Goal: Task Accomplishment & Management: Manage account settings

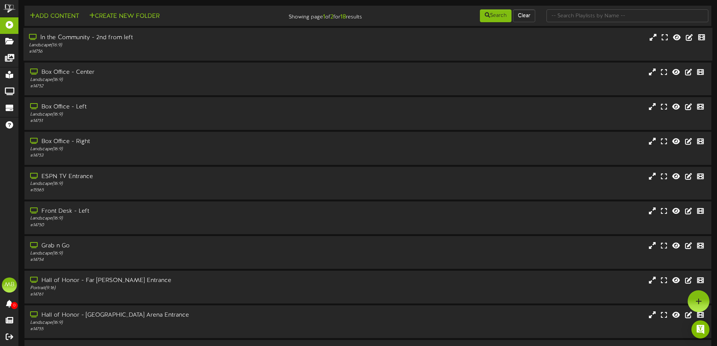
click at [166, 52] on div "# 14756" at bounding box center [167, 52] width 276 height 6
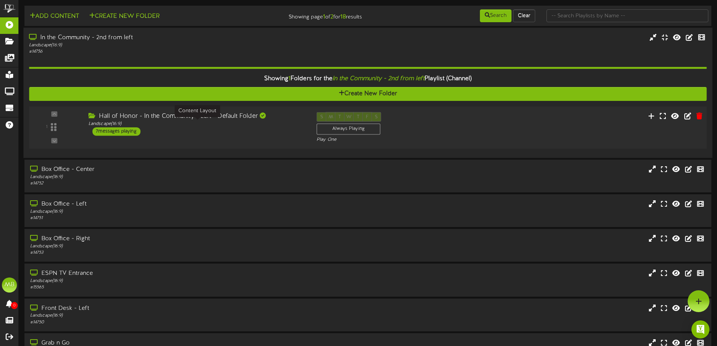
click at [180, 127] on div "Landscape ( 16:9 )" at bounding box center [196, 124] width 217 height 6
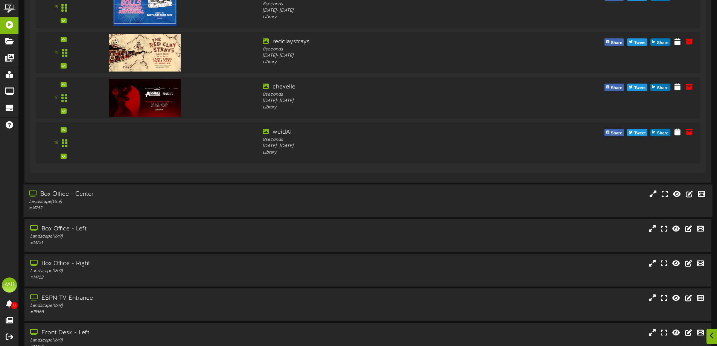
scroll to position [339, 0]
click at [183, 207] on div "# 14752" at bounding box center [167, 208] width 276 height 6
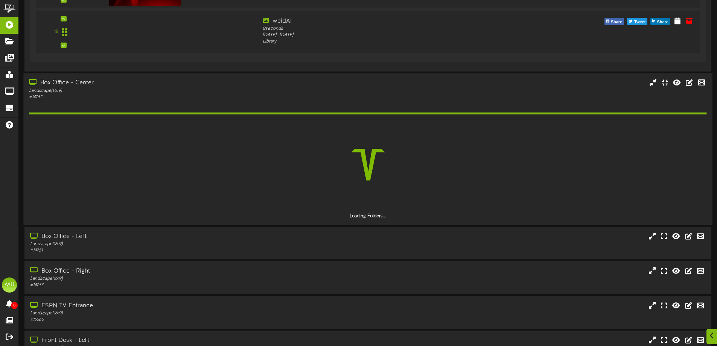
scroll to position [452, 0]
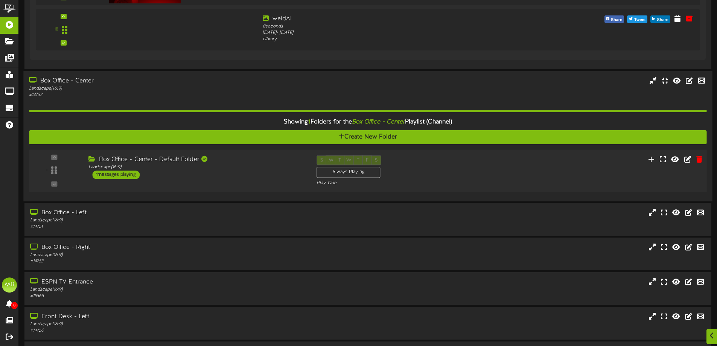
click at [203, 180] on div "- ( 16:9" at bounding box center [368, 170] width 684 height 31
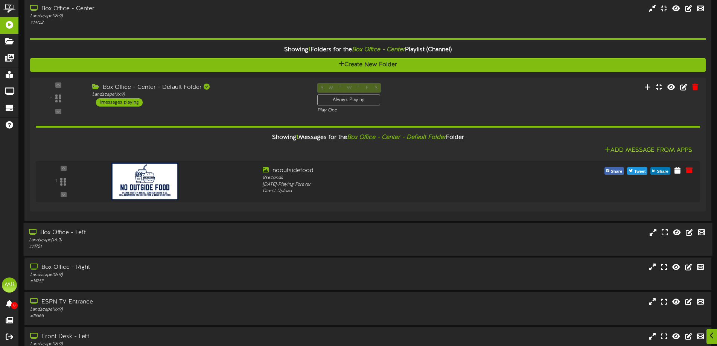
scroll to position [565, 0]
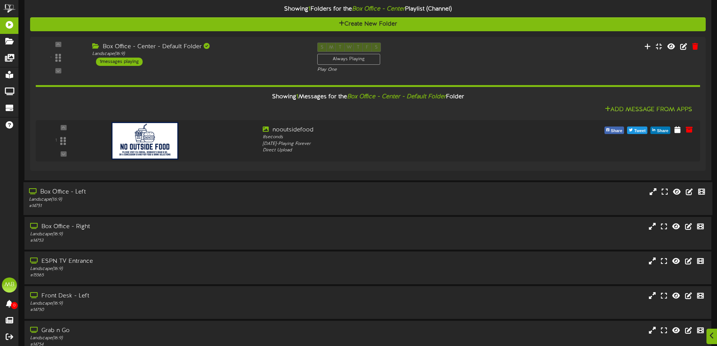
click at [193, 201] on div "Landscape ( 16:9 )" at bounding box center [167, 199] width 276 height 6
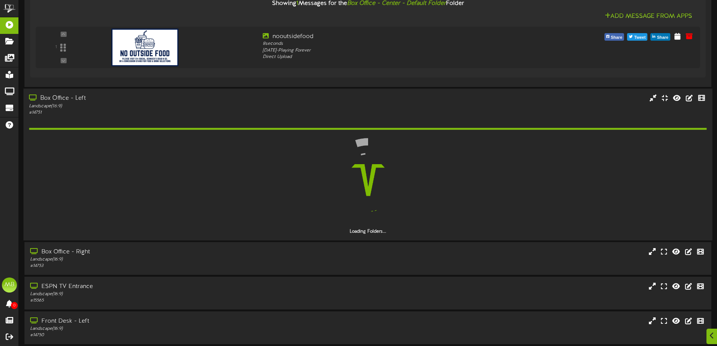
scroll to position [678, 0]
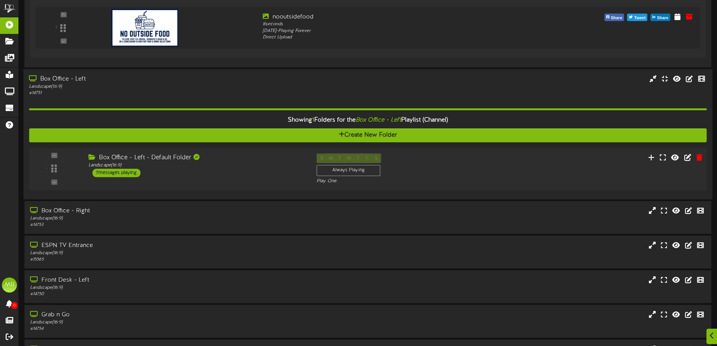
click at [220, 189] on div "- Landscape (" at bounding box center [368, 169] width 684 height 43
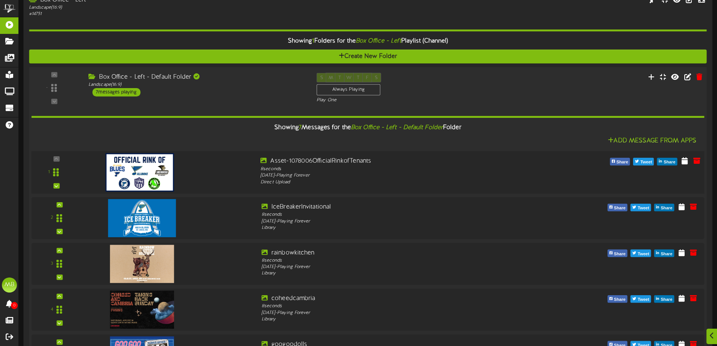
scroll to position [791, 0]
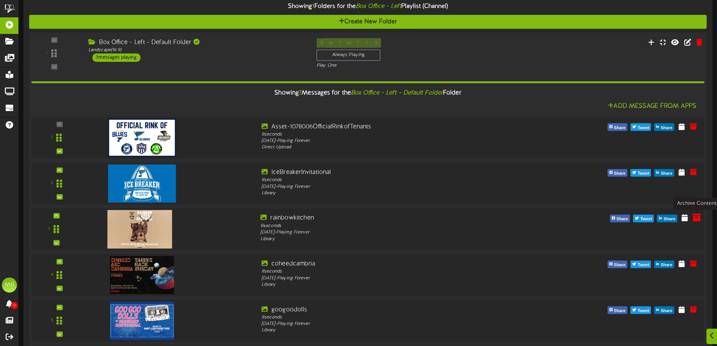
click at [697, 221] on icon at bounding box center [697, 217] width 8 height 8
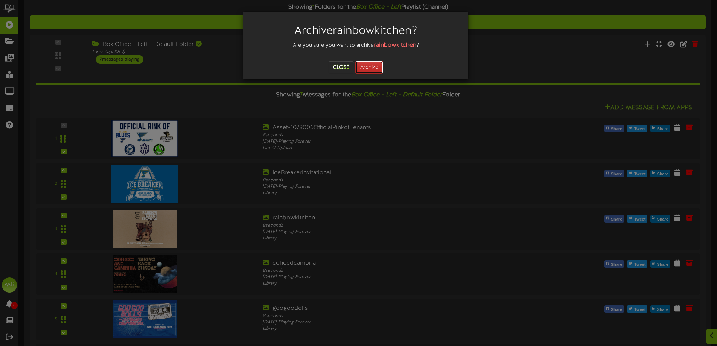
click at [373, 69] on button "Archive" at bounding box center [369, 67] width 28 height 13
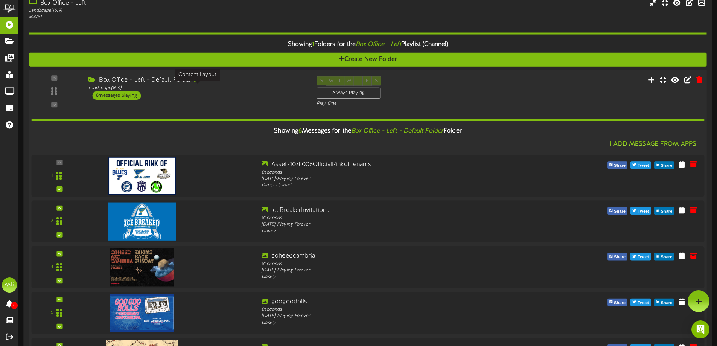
click at [242, 90] on div "Landscape ( 16:9 )" at bounding box center [196, 88] width 217 height 6
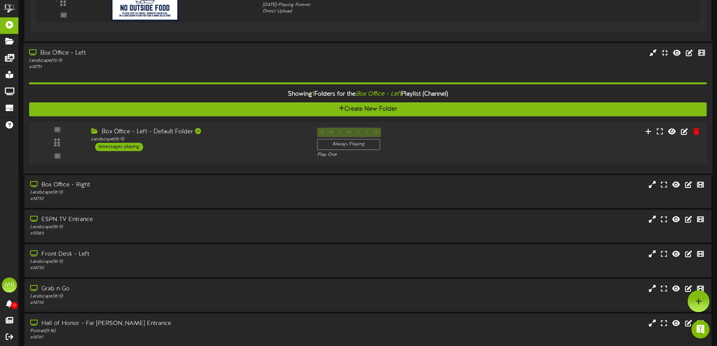
scroll to position [678, 0]
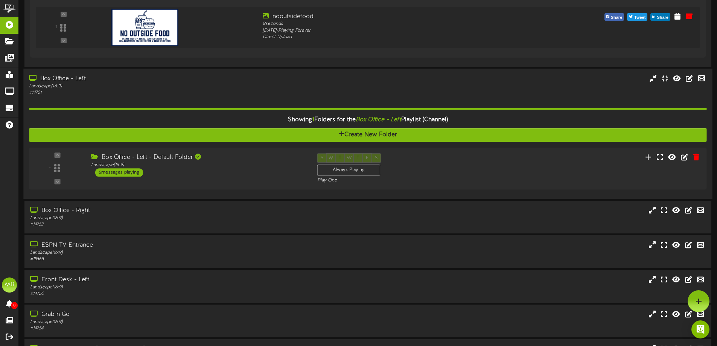
click at [213, 78] on div "Box Office - Left" at bounding box center [167, 78] width 276 height 9
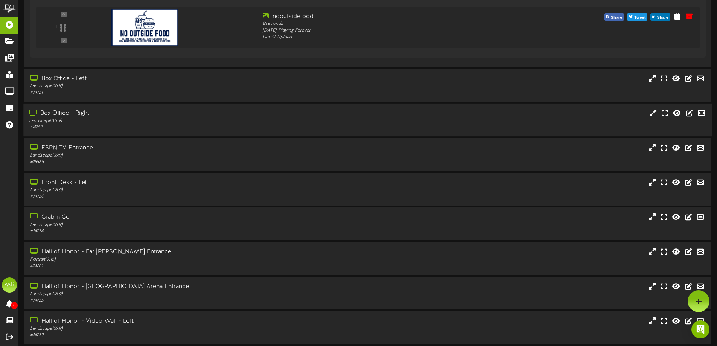
click at [211, 114] on div "Box Office - Right" at bounding box center [167, 113] width 276 height 9
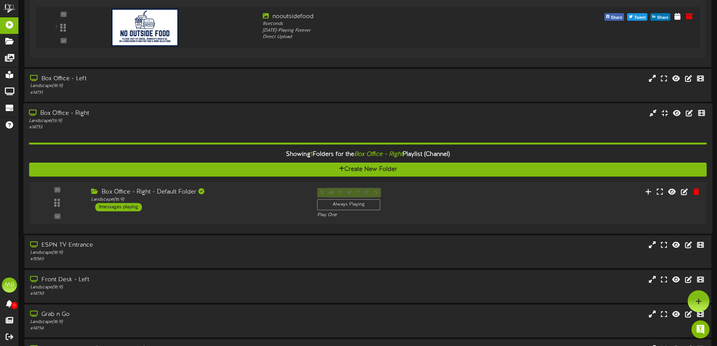
click at [203, 130] on div "# 14753" at bounding box center [167, 127] width 276 height 6
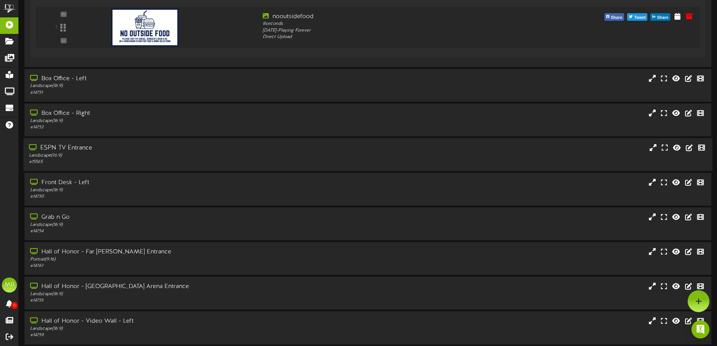
click at [196, 157] on div "Landscape ( 16:9 )" at bounding box center [167, 155] width 276 height 6
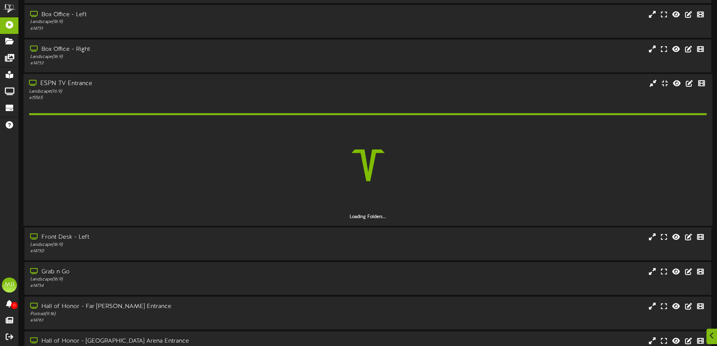
scroll to position [791, 0]
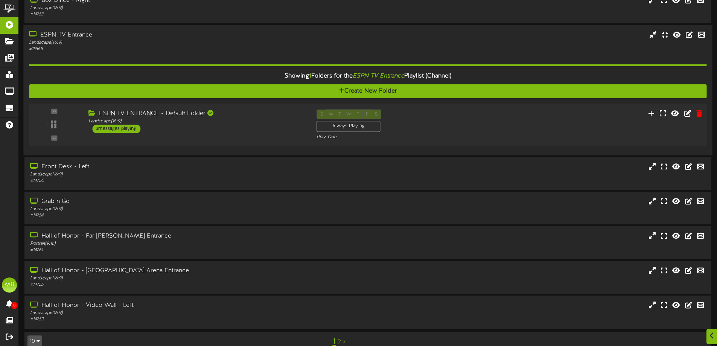
click at [217, 144] on div "1 Landscape (" at bounding box center [368, 125] width 684 height 43
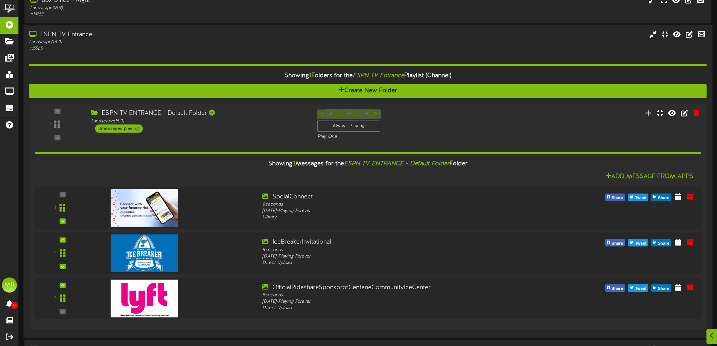
click at [181, 52] on div "Showing 1 Folders for the ESPN TV Entrance Playlist (Channel) Create New Folder…" at bounding box center [368, 192] width 678 height 280
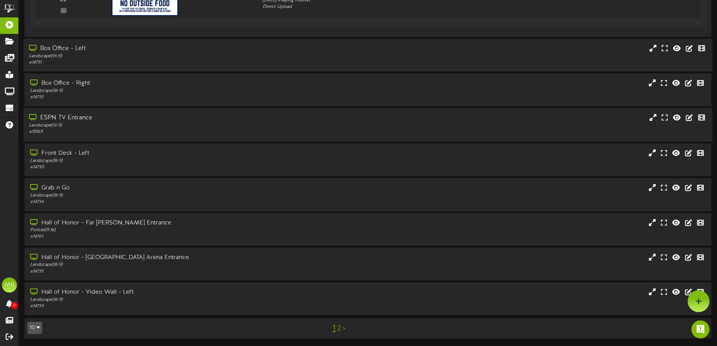
scroll to position [707, 0]
click at [164, 180] on div "Grab n Go Landscape ( 16:9 ) # 14754" at bounding box center [367, 194] width 689 height 33
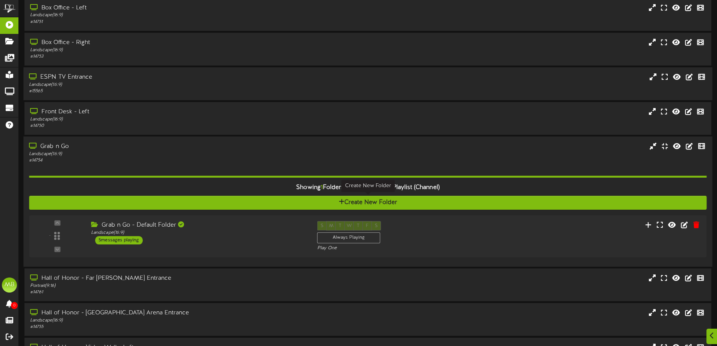
scroll to position [783, 0]
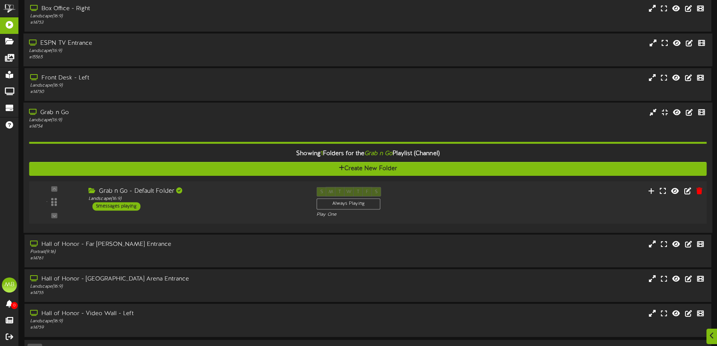
click at [220, 203] on div "Grab n Go - Default Folder Landscape ( 16:9 ) 5 messages playing" at bounding box center [197, 199] width 228 height 24
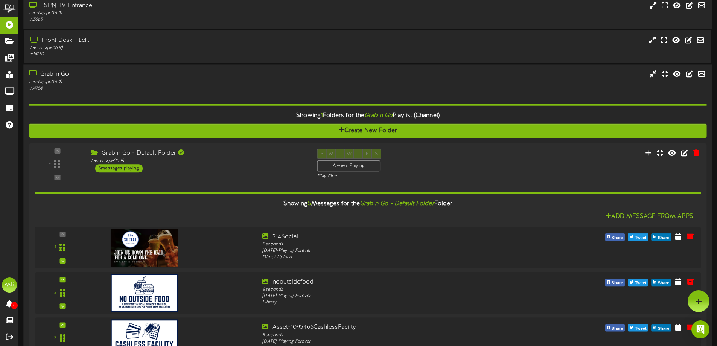
click at [189, 87] on div "# 14754" at bounding box center [167, 88] width 276 height 6
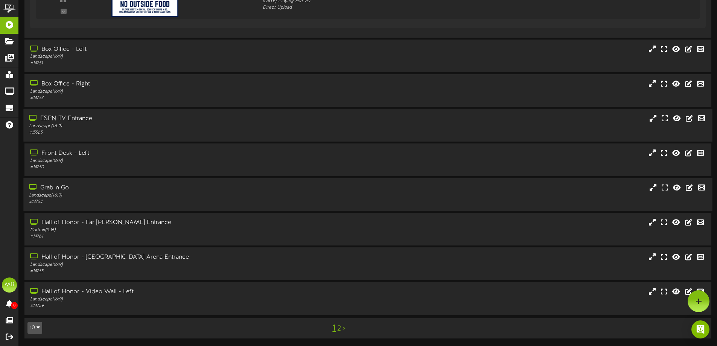
scroll to position [707, 0]
click at [178, 217] on div "Hall of Honor - Far [PERSON_NAME] Entrance Portrait ( 9:16 ) # 14761" at bounding box center [367, 229] width 689 height 33
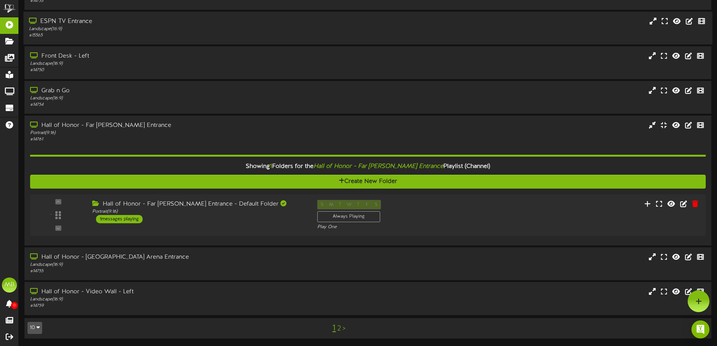
scroll to position [805, 0]
click at [176, 126] on div "Hall of Honor - Far [PERSON_NAME] Entrance" at bounding box center [167, 125] width 276 height 9
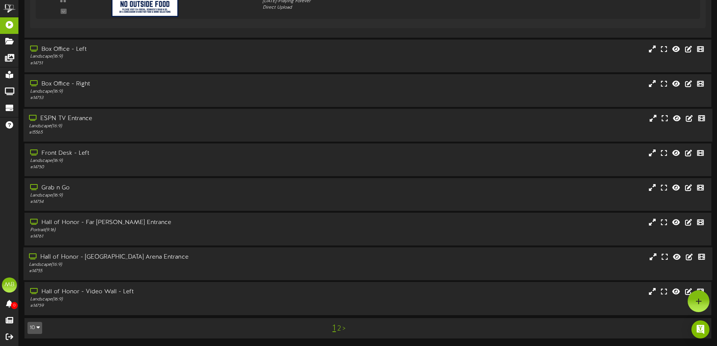
click at [202, 265] on div "Landscape ( 16:9 )" at bounding box center [167, 265] width 276 height 6
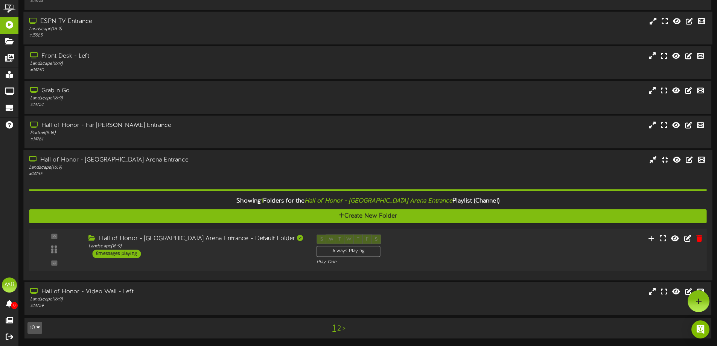
click at [185, 241] on div "Hall of Honor - [GEOGRAPHIC_DATA] Arena Entrance - Default Folder" at bounding box center [196, 239] width 217 height 9
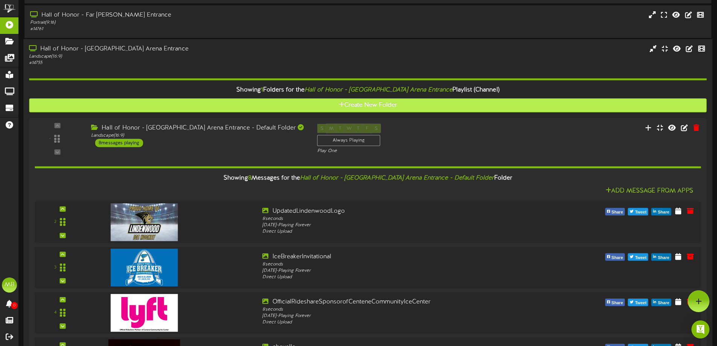
scroll to position [901, 0]
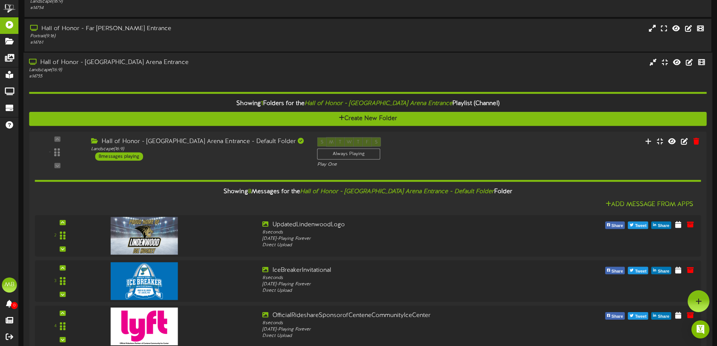
click at [182, 75] on div "# 14755" at bounding box center [167, 76] width 276 height 6
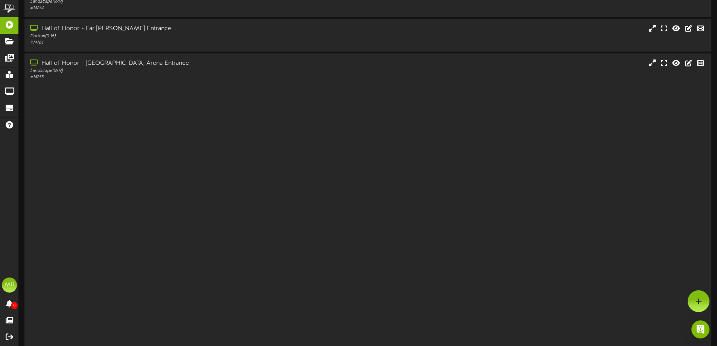
scroll to position [707, 0]
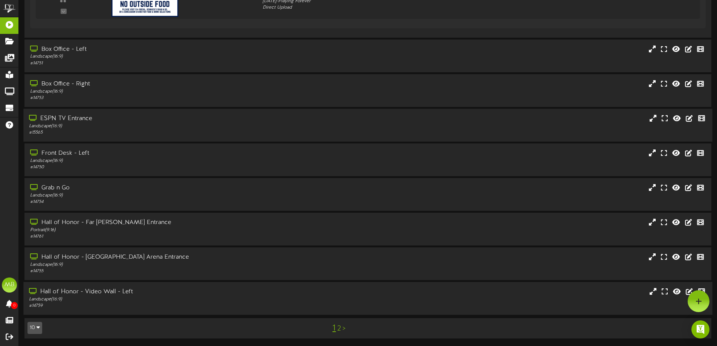
click at [181, 293] on div "Hall of Honor - Video Wall - Left" at bounding box center [167, 292] width 276 height 9
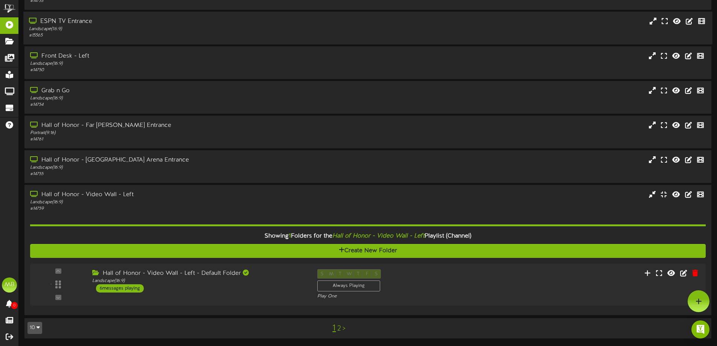
scroll to position [805, 0]
click at [210, 273] on div "Hall of Honor - Video Wall - Left - Default Folder" at bounding box center [196, 273] width 217 height 9
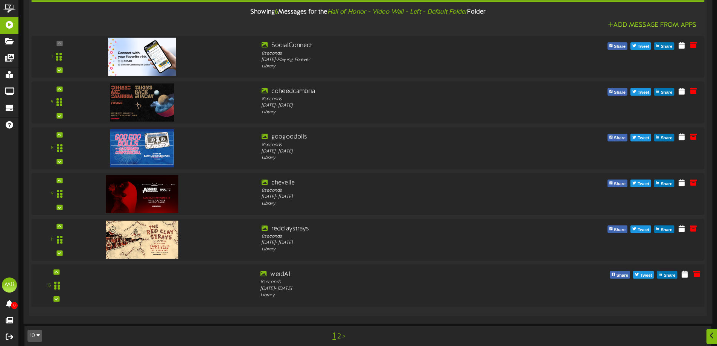
scroll to position [1123, 0]
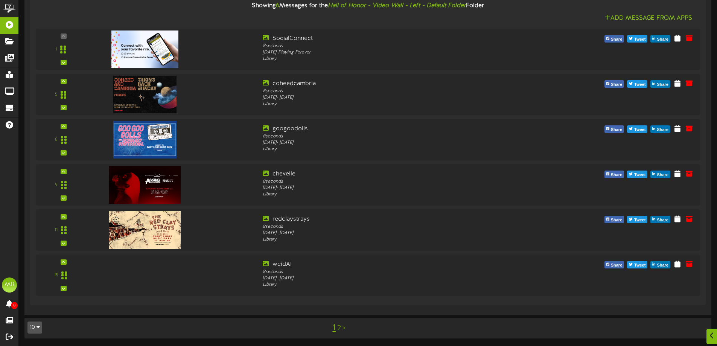
click at [341, 329] on link "2" at bounding box center [339, 328] width 4 height 8
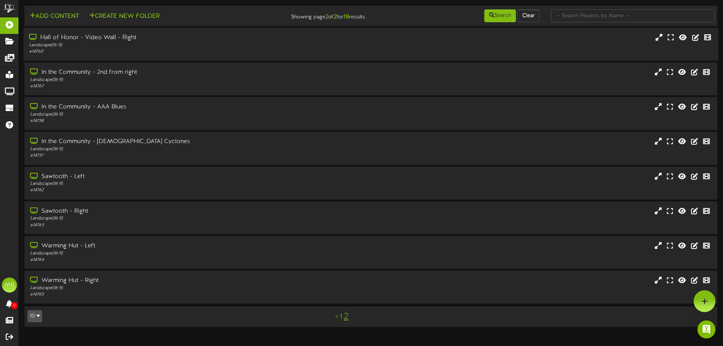
click at [158, 55] on div "# 14760" at bounding box center [168, 52] width 278 height 6
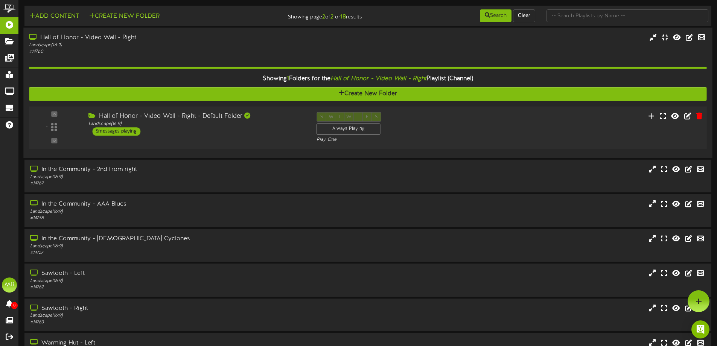
click at [164, 147] on div "- Landscape (" at bounding box center [368, 127] width 684 height 43
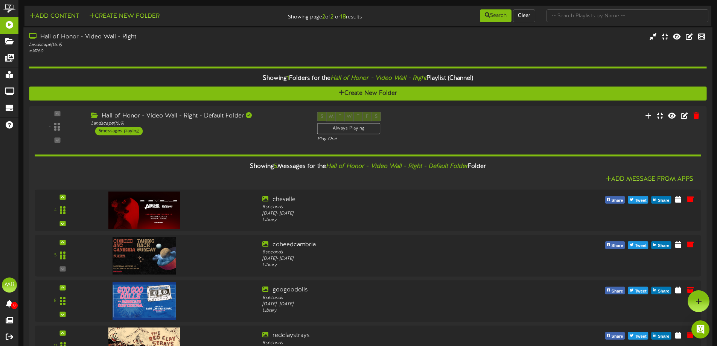
click at [155, 34] on div "Hall of Honor - Video Wall - Right" at bounding box center [167, 37] width 276 height 9
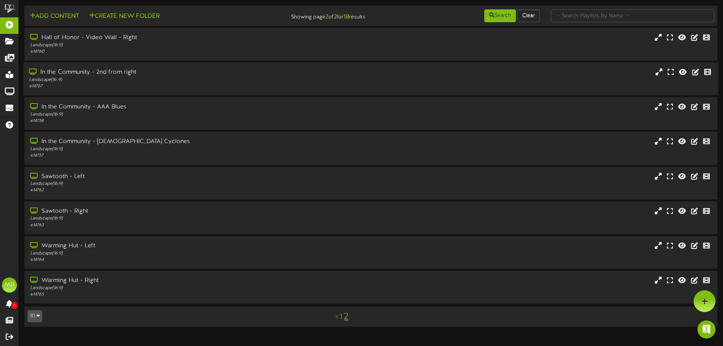
click at [159, 91] on div "In the Community - 2nd from right Landscape ( 16:9 ) # 14767" at bounding box center [370, 78] width 695 height 33
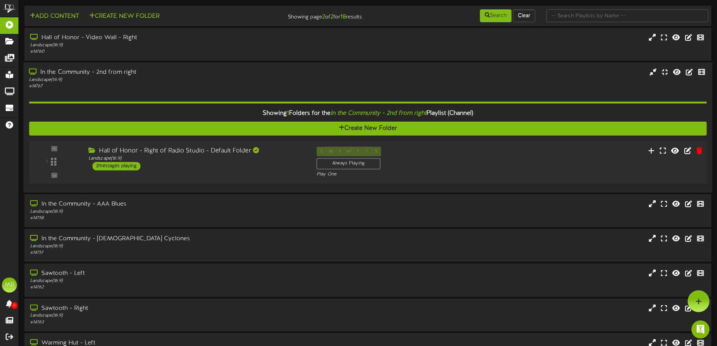
click at [205, 180] on div "1 Landscape (" at bounding box center [368, 162] width 684 height 43
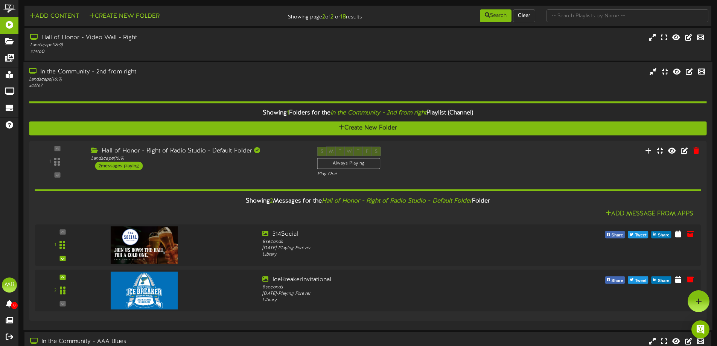
click at [188, 67] on div "In the Community - 2nd from right Landscape ( 16:9 ) # 14767" at bounding box center [367, 196] width 689 height 268
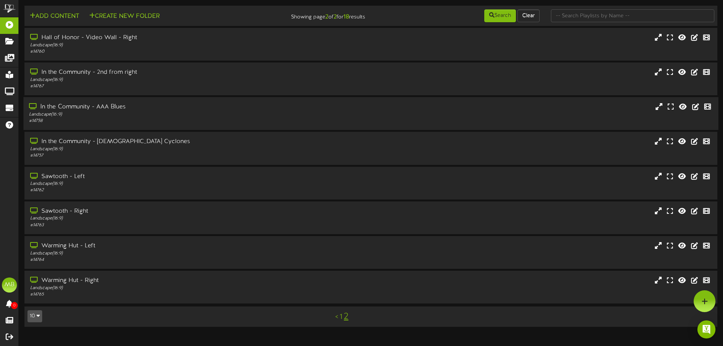
click at [171, 121] on div "# 14758" at bounding box center [168, 121] width 278 height 6
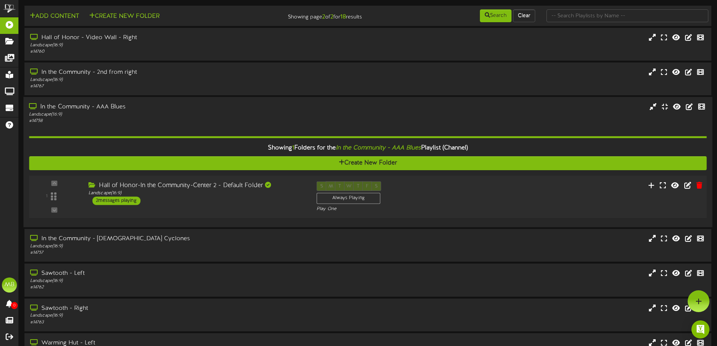
click at [169, 180] on div "1 Landscape (" at bounding box center [368, 197] width 684 height 43
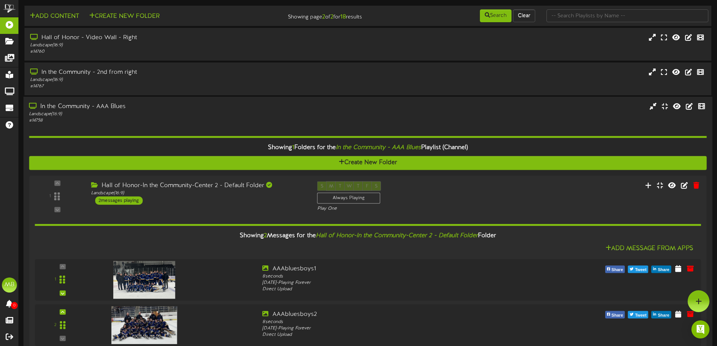
click at [160, 111] on div "Landscape ( 16:9 )" at bounding box center [167, 114] width 276 height 6
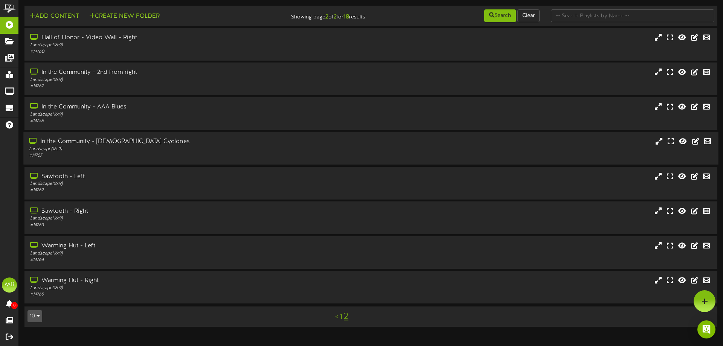
click at [156, 149] on div "Landscape ( 16:9 )" at bounding box center [168, 149] width 278 height 6
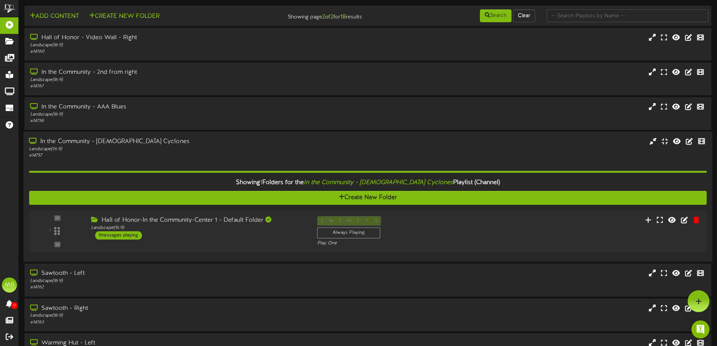
click at [156, 149] on div "Landscape ( 16:9 )" at bounding box center [167, 149] width 276 height 6
